Goal: Task Accomplishment & Management: Complete application form

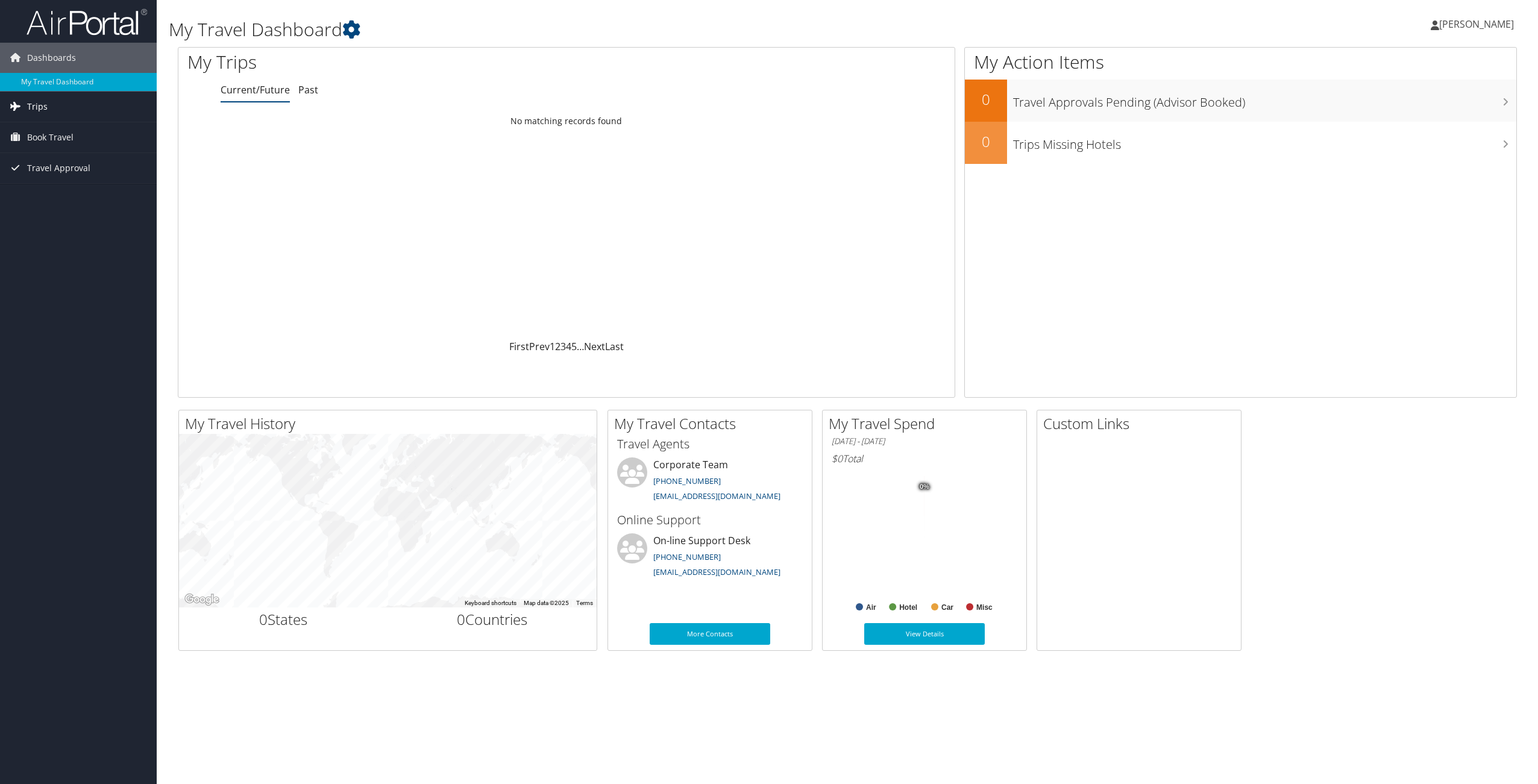
click at [92, 104] on link "Trips" at bounding box center [78, 107] width 156 height 30
click at [93, 124] on link "Current/Future Trips" at bounding box center [78, 130] width 156 height 18
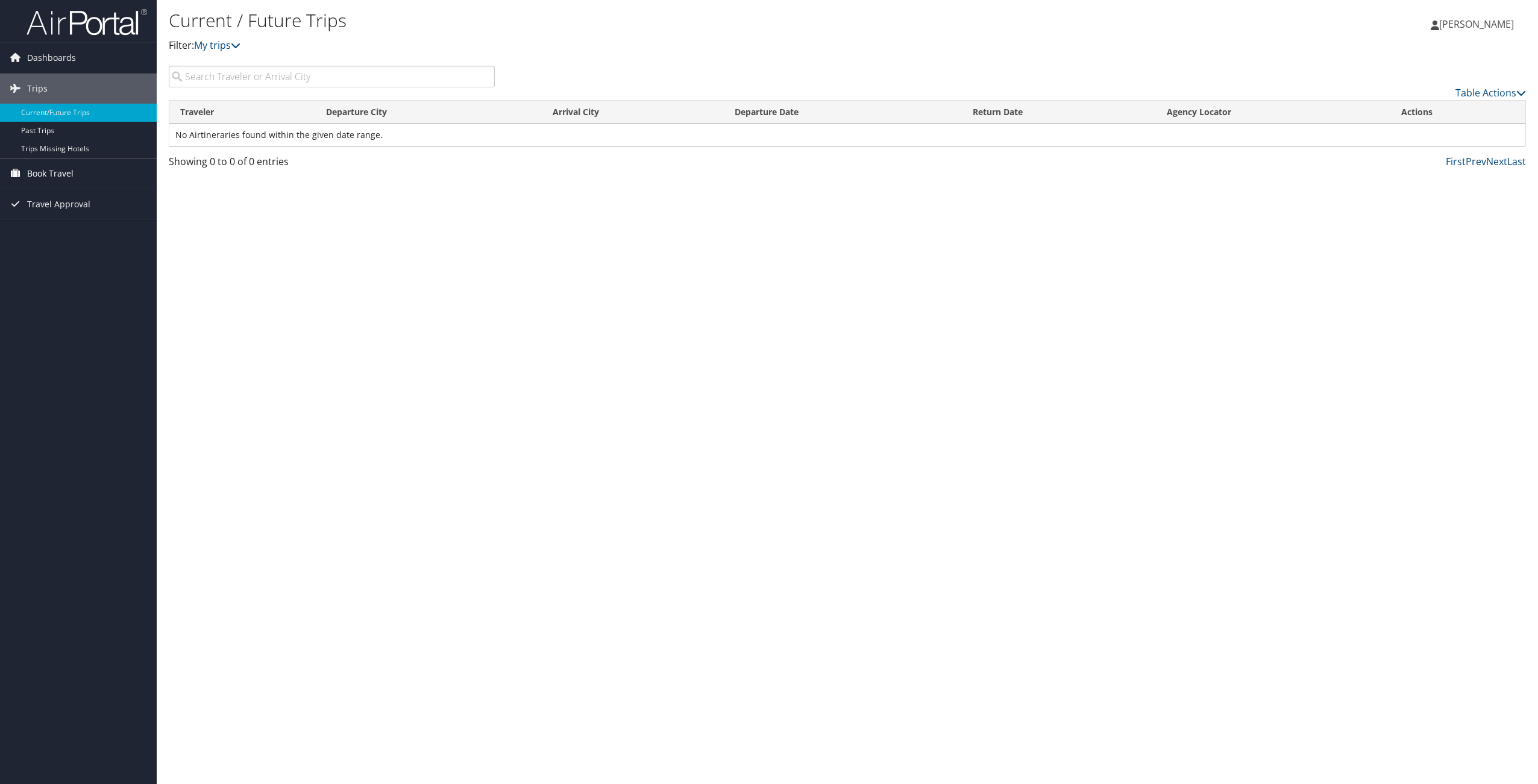
click at [68, 175] on span "Book Travel" at bounding box center [50, 173] width 46 height 30
click at [107, 202] on link "Agent Booking Request" at bounding box center [78, 197] width 156 height 18
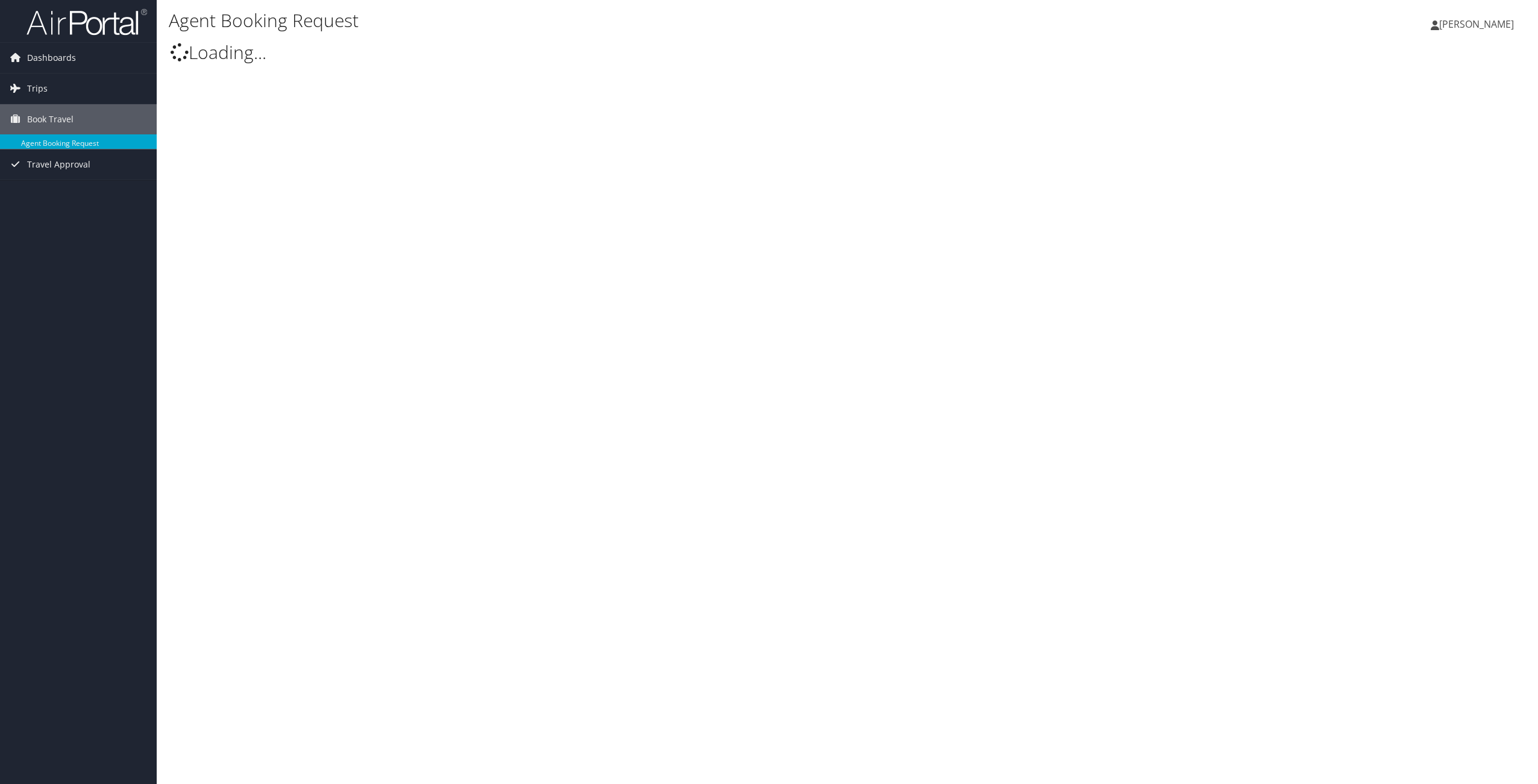
type input "[PERSON_NAME]"
select select "[EMAIL_ADDRESS][DOMAIN_NAME]"
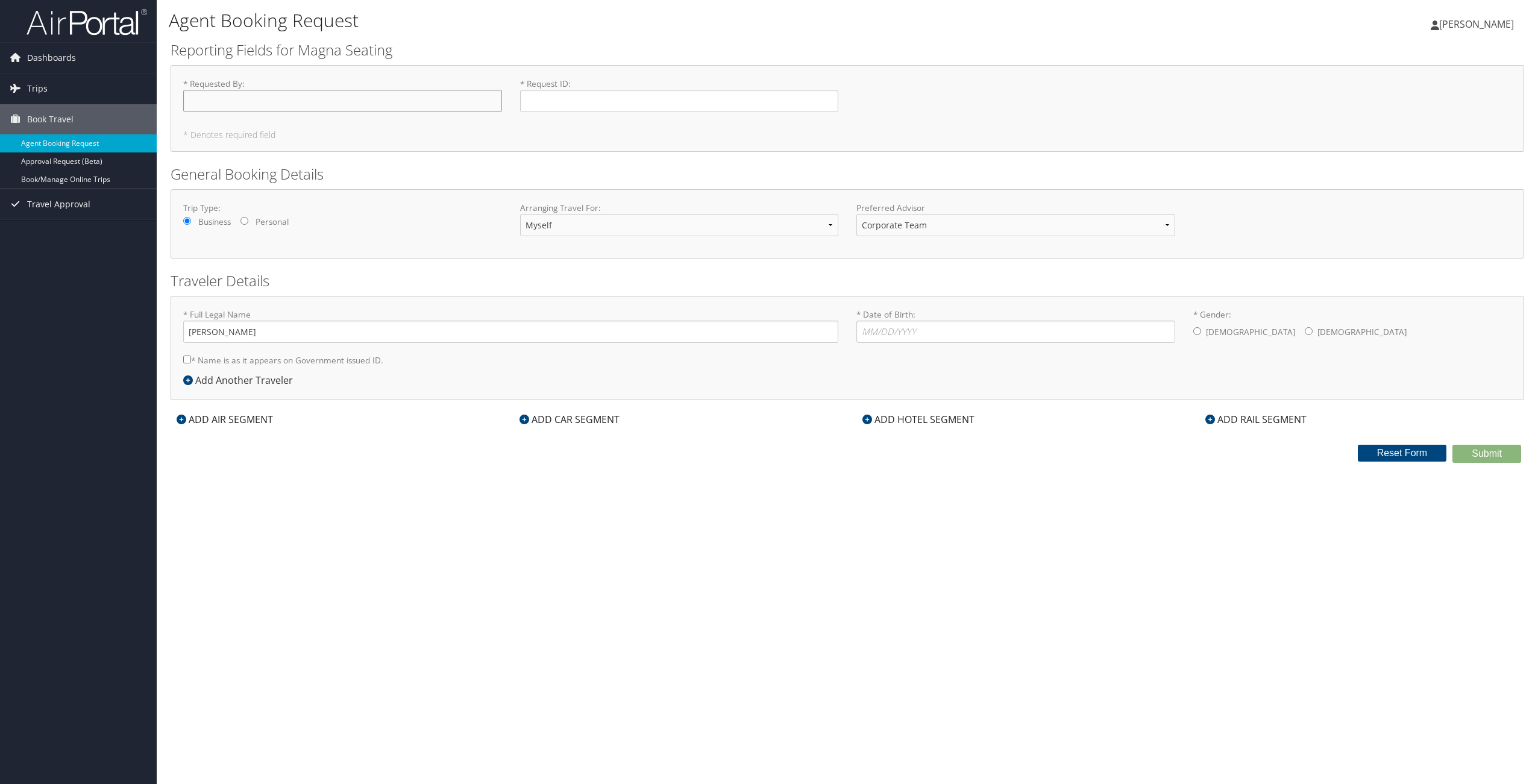
click at [317, 105] on input "* Requested By : Required" at bounding box center [342, 101] width 319 height 22
click at [1172, 230] on select "Corporate Team [PERSON_NAME] Advisor Team" at bounding box center [1016, 225] width 319 height 22
